Goal: Register for event/course

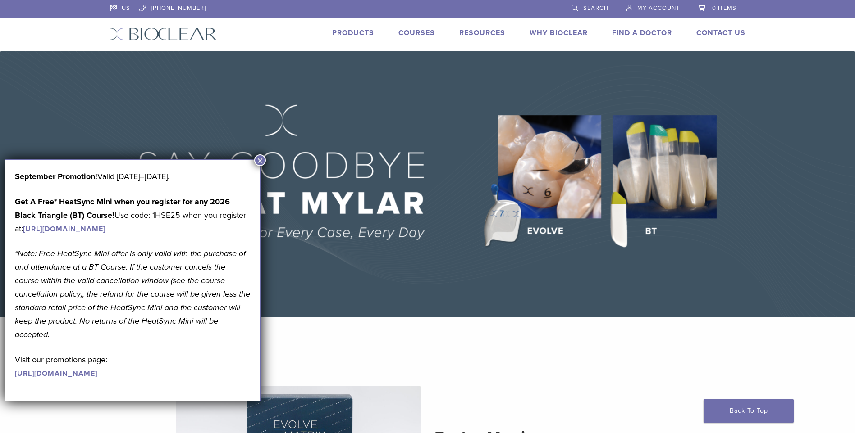
click at [257, 156] on button "×" at bounding box center [260, 161] width 12 height 12
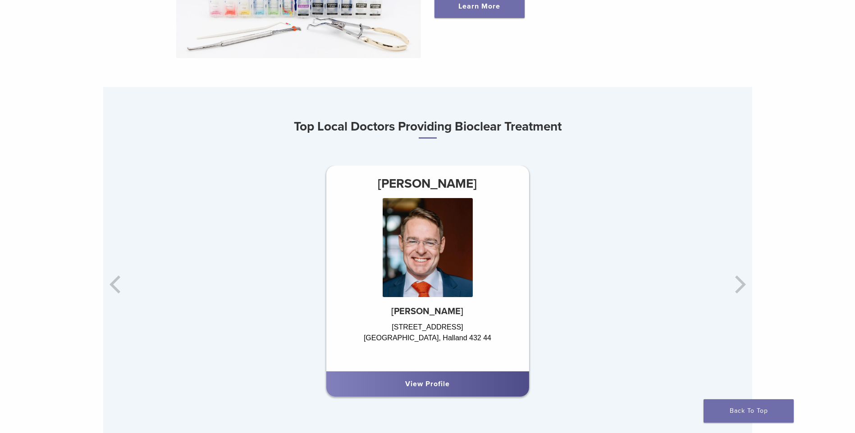
scroll to position [490, 0]
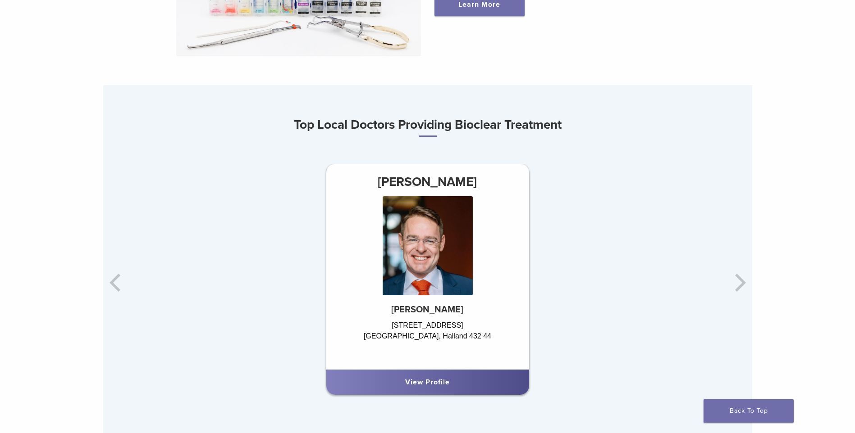
click at [742, 281] on div "Dr. Johan Hagman Hagmans Tandvård Prästgatan 20 Varberg, Halland 432 44 View Pr…" at bounding box center [643, 283] width 649 height 238
click at [738, 286] on div "Dr. Johan Hagman Hagmans Tandvård Prästgatan 20 Varberg, Halland 432 44 View Pr…" at bounding box center [643, 283] width 649 height 238
click at [115, 290] on div "Dr. Johan Hagman Hagmans Tandvård Prästgatan 20 Varberg, Halland 432 44 View Pr…" at bounding box center [427, 283] width 649 height 238
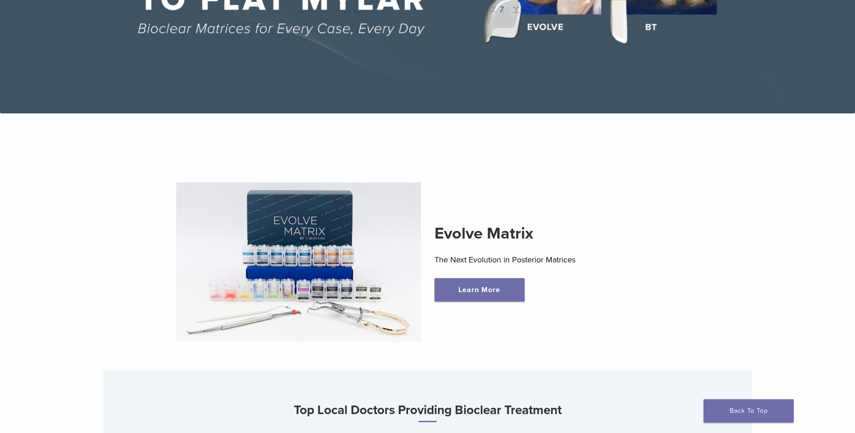
scroll to position [0, 0]
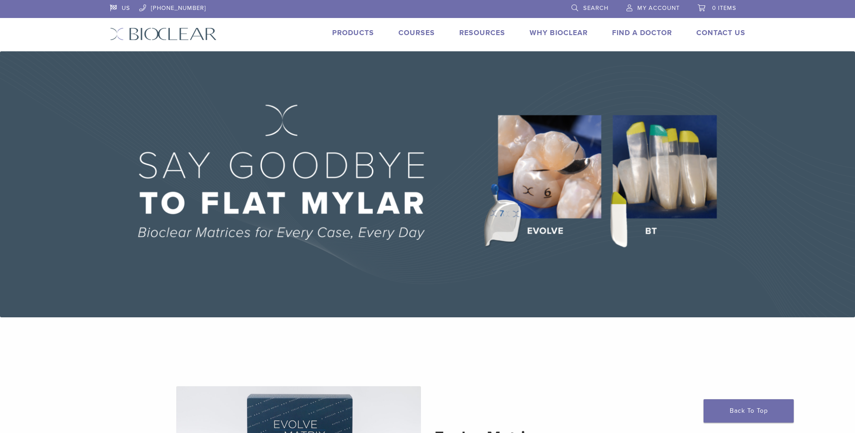
click at [415, 29] on link "Courses" at bounding box center [416, 32] width 36 height 9
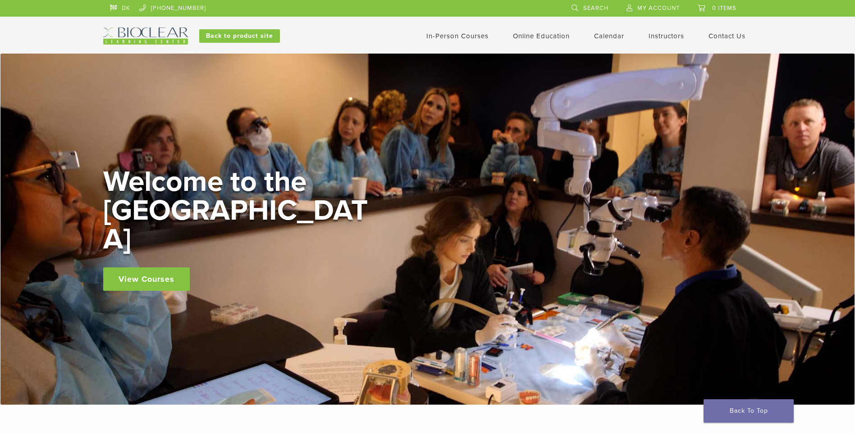
click at [134, 268] on link "View Courses" at bounding box center [146, 279] width 86 height 23
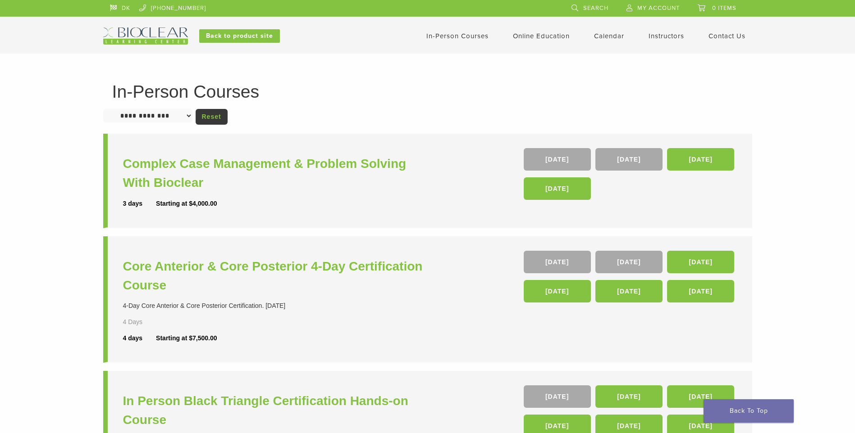
click at [191, 117] on select "**********" at bounding box center [147, 116] width 89 height 14
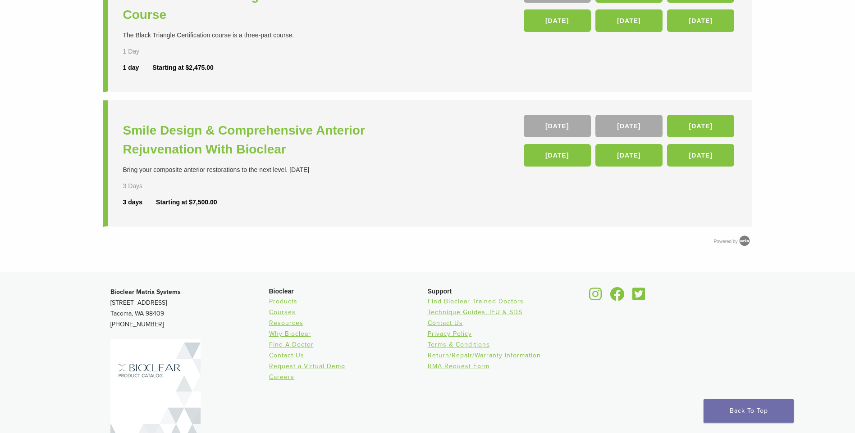
scroll to position [460, 0]
